Goal: Information Seeking & Learning: Learn about a topic

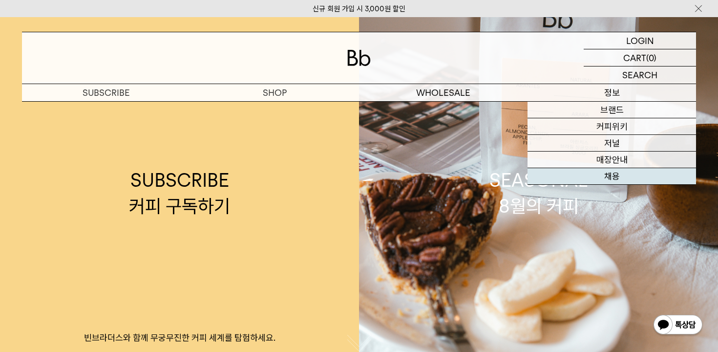
click at [616, 177] on link "채용" at bounding box center [612, 176] width 169 height 17
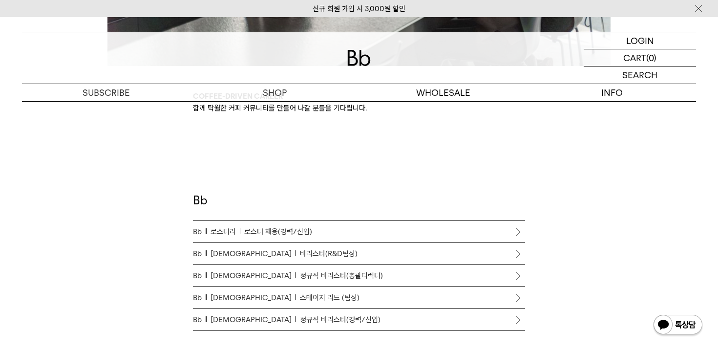
scroll to position [477, 0]
click at [301, 318] on span "정규직 바리스타(경력/신입)" at bounding box center [340, 319] width 81 height 12
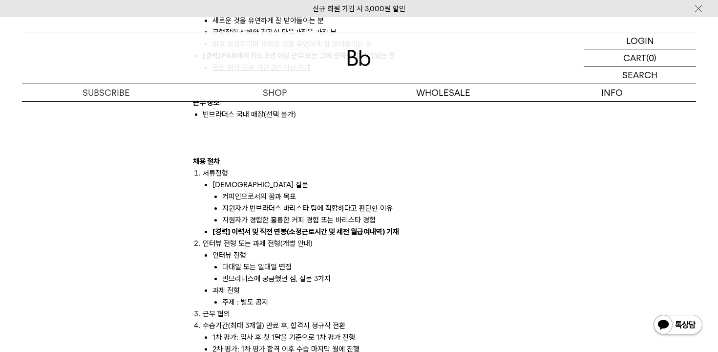
scroll to position [1020, 0]
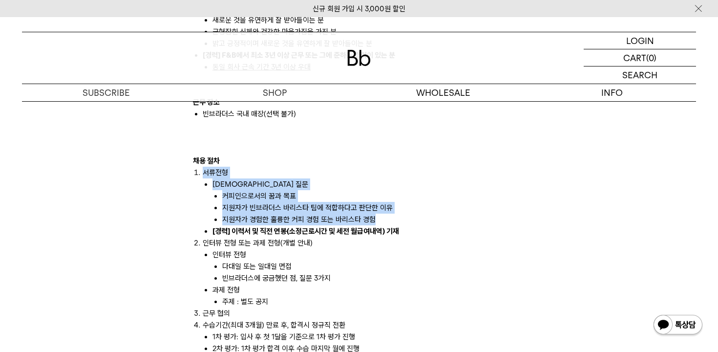
drag, startPoint x: 446, startPoint y: 155, endPoint x: 457, endPoint y: 211, distance: 56.7
click at [457, 211] on li "서류전형 [DEMOGRAPHIC_DATA] 질문 커피인으로서의 꿈과 목표 지원자가 빈브라더스 바리스타 팀에 적합하다고 판단한 이유 지원자가 경…" at bounding box center [364, 202] width 323 height 70
click at [457, 214] on li "지원자가 경험한 훌륭한 커피 경험 또는 바리스타 경험" at bounding box center [373, 220] width 303 height 12
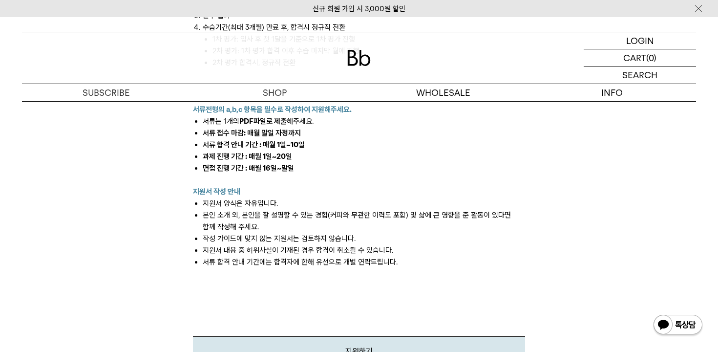
scroll to position [1321, 0]
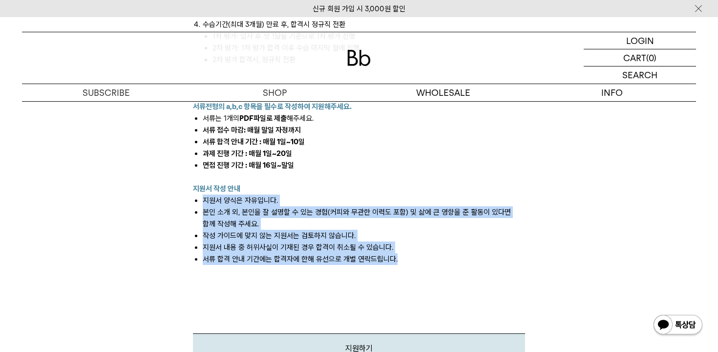
drag, startPoint x: 202, startPoint y: 191, endPoint x: 396, endPoint y: 248, distance: 201.7
click at [396, 248] on ul "지원서 양식은 자유입니다. 본인 소개 외, 본인을 잘 설명할 수 있는 경험(커피와 무관한 이력도 포함) 및 삶에 큰 영향을 준 활동이 있다면 …" at bounding box center [359, 230] width 332 height 70
click at [396, 253] on li "서류 합격 안내 기간에는 합격자에 한해 유선으로 개별 연락드립니다." at bounding box center [364, 259] width 323 height 12
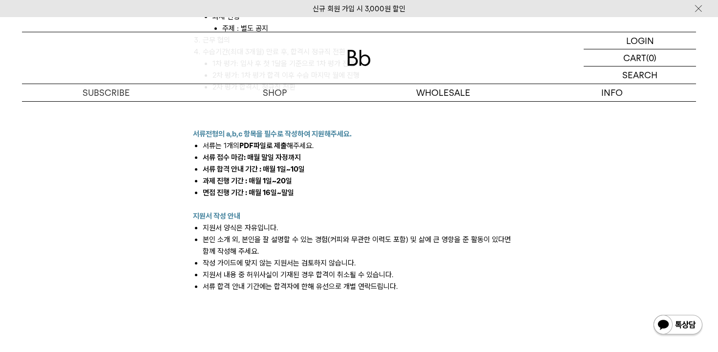
scroll to position [1313, 0]
